Goal: Task Accomplishment & Management: Use online tool/utility

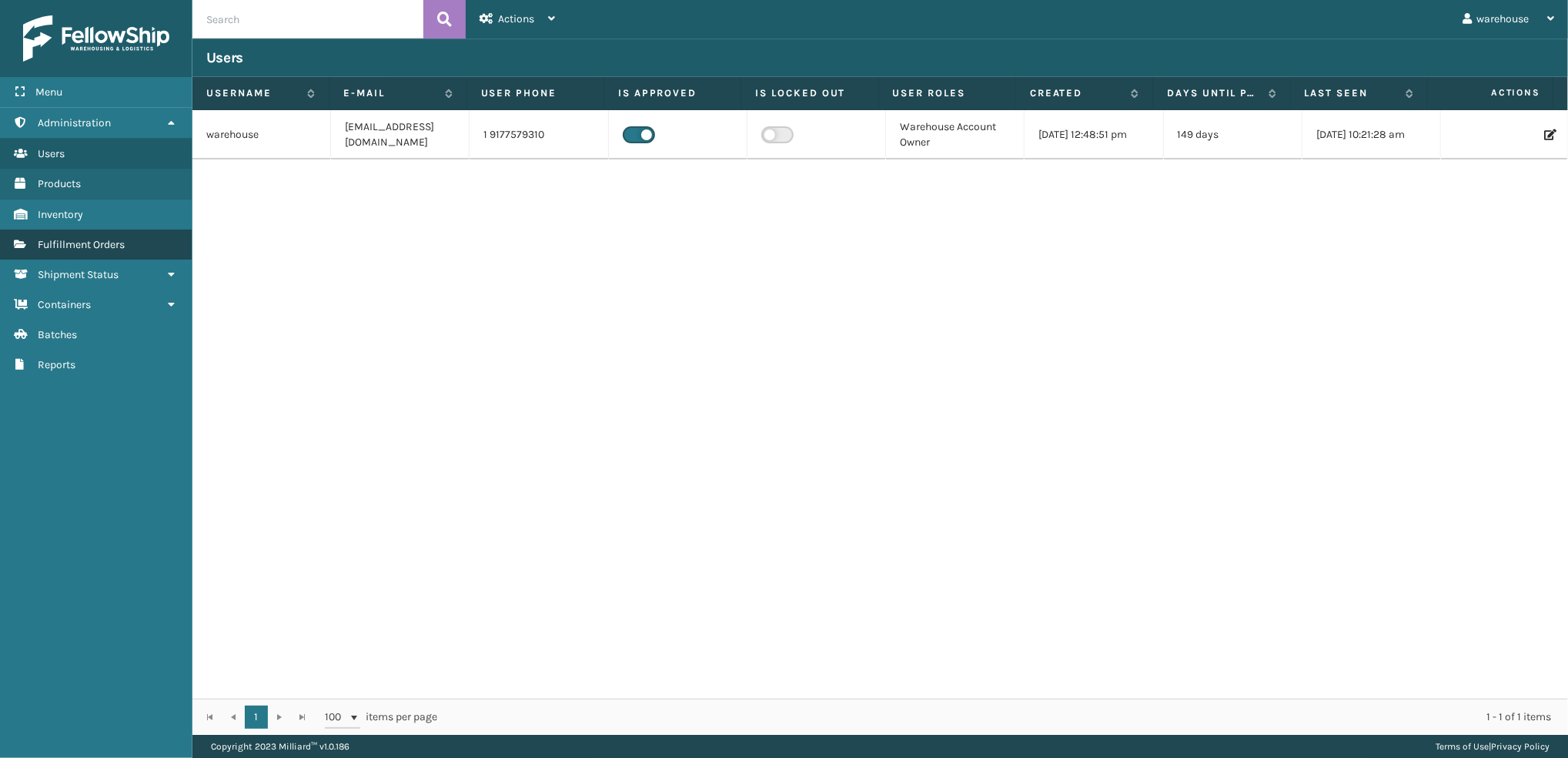
click at [100, 253] on link "Fulfillment Orders" at bounding box center [96, 245] width 192 height 30
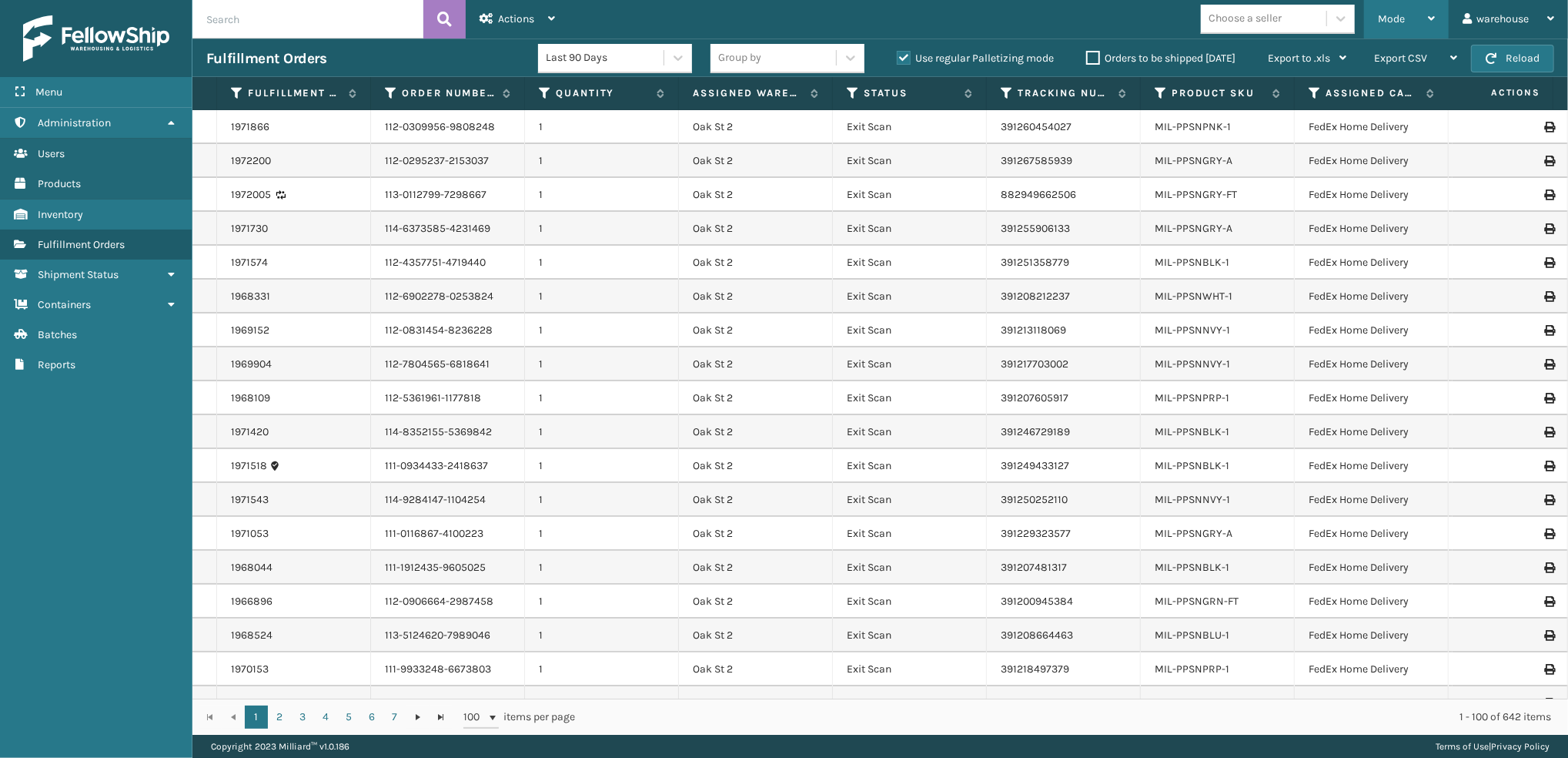
click at [1410, 23] on div "Mode" at bounding box center [1406, 19] width 57 height 39
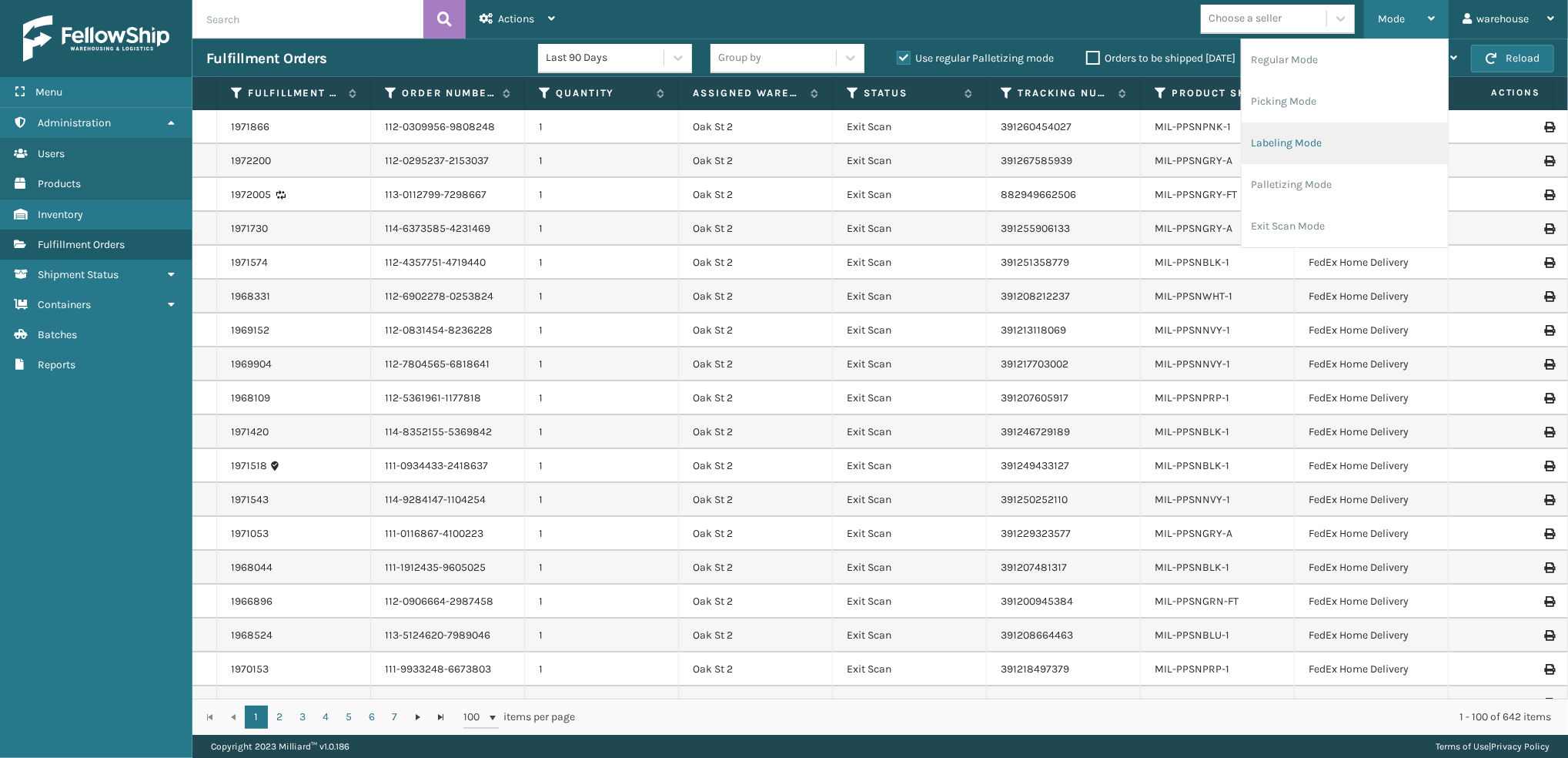
click at [1338, 156] on li "Labeling Mode" at bounding box center [1345, 143] width 206 height 42
